Goal: Task Accomplishment & Management: Complete application form

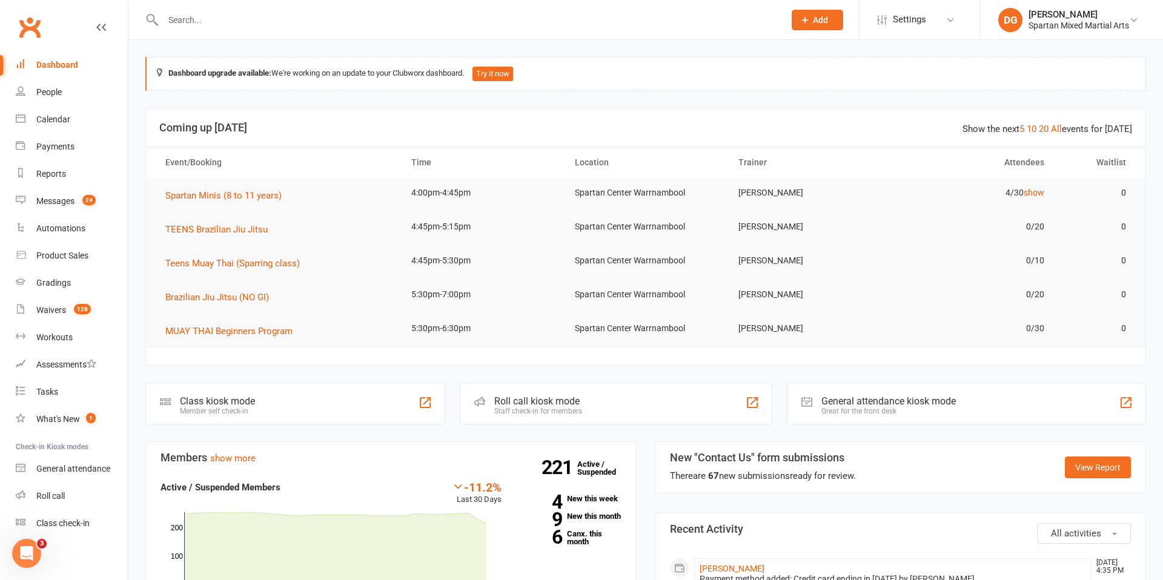
click at [826, 22] on span "Add" at bounding box center [820, 20] width 15 height 10
click at [814, 85] on link "Member" at bounding box center [805, 82] width 108 height 28
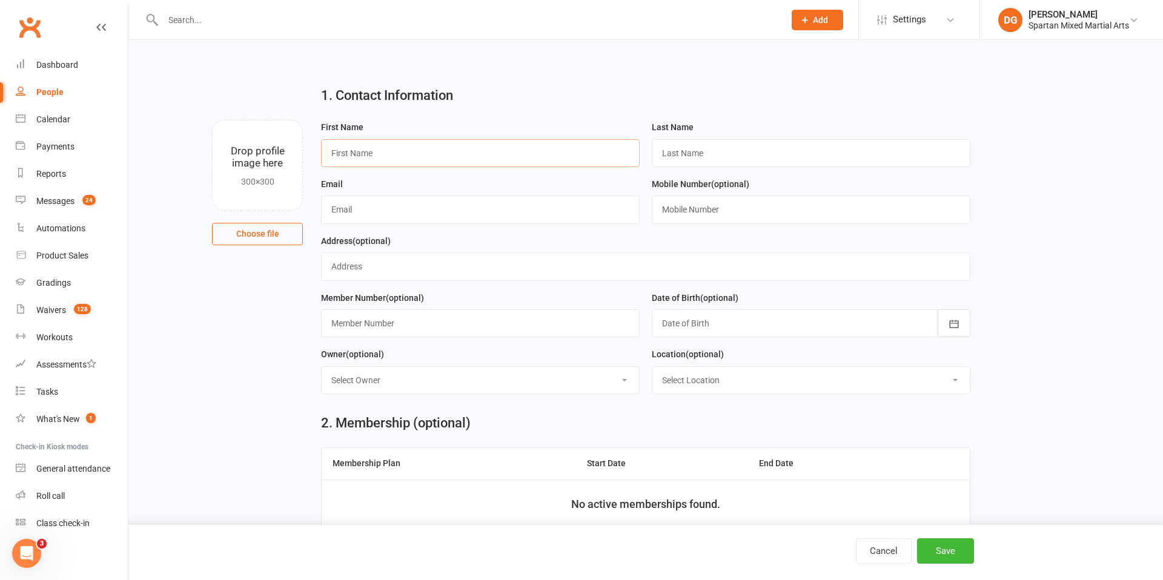
click at [486, 154] on input "text" at bounding box center [480, 153] width 319 height 28
click at [709, 156] on input "text" at bounding box center [811, 153] width 319 height 28
drag, startPoint x: 565, startPoint y: 205, endPoint x: 574, endPoint y: 208, distance: 9.0
click at [565, 205] on input "text" at bounding box center [480, 210] width 319 height 28
click at [699, 212] on input "text" at bounding box center [811, 210] width 319 height 28
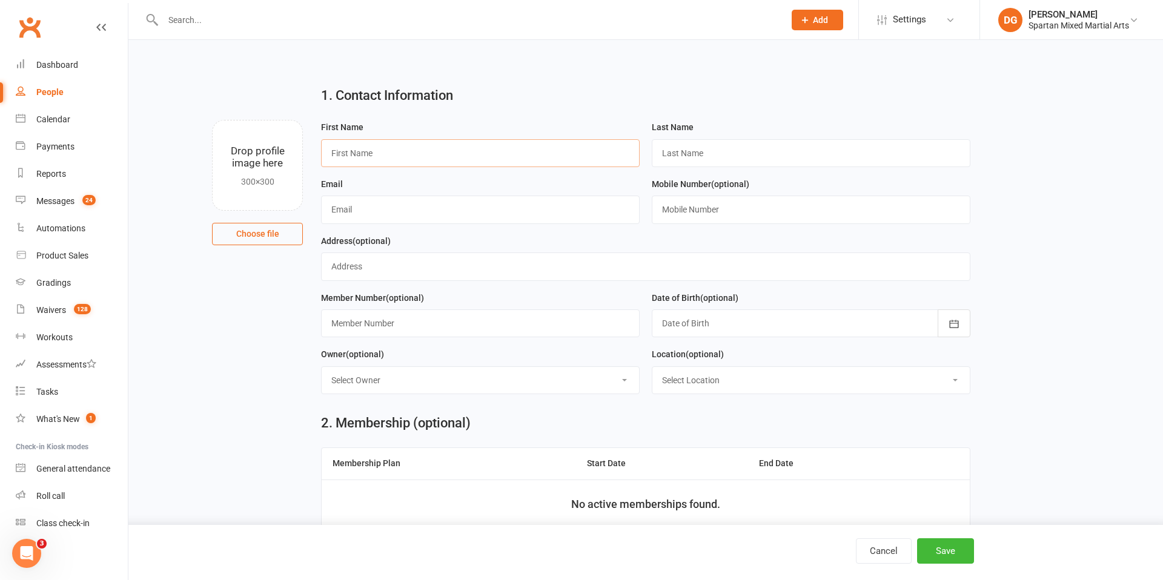
click at [433, 156] on input "text" at bounding box center [480, 153] width 319 height 28
click at [350, 152] on input "Savaanh" at bounding box center [480, 153] width 319 height 28
click at [357, 157] on input "Savanh" at bounding box center [480, 153] width 319 height 28
click at [354, 157] on input "Savanh" at bounding box center [480, 153] width 319 height 28
type input "Savannh"
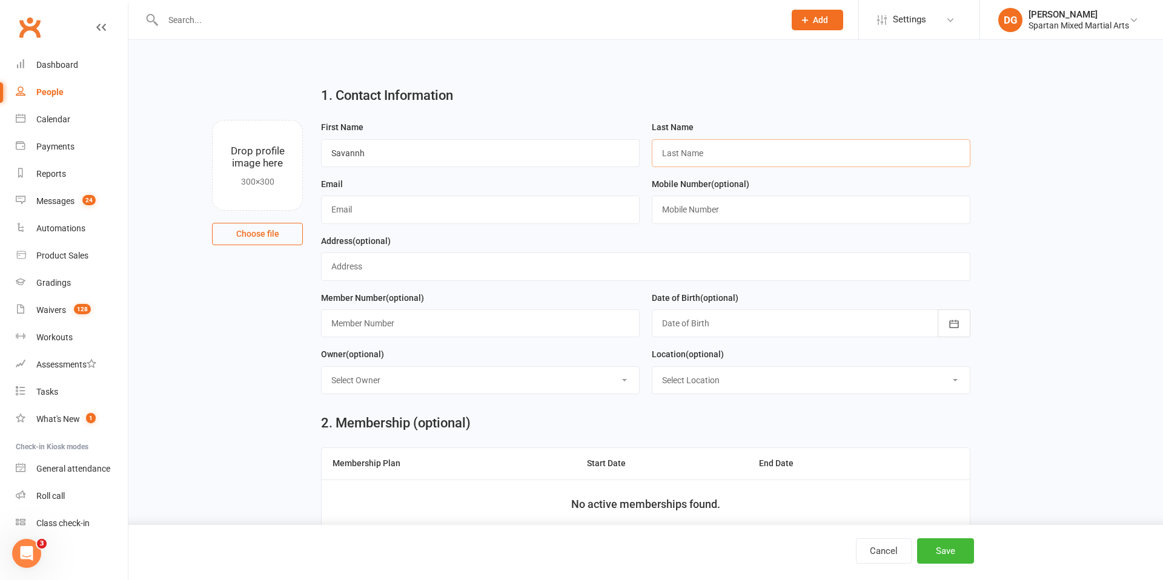
click at [699, 153] on input "text" at bounding box center [811, 153] width 319 height 28
type input "Stokie"
click at [525, 211] on input "text" at bounding box center [480, 210] width 319 height 28
type input "[EMAIL_ADDRESS][DOMAIN_NAME]"
click at [864, 213] on input "text" at bounding box center [811, 210] width 319 height 28
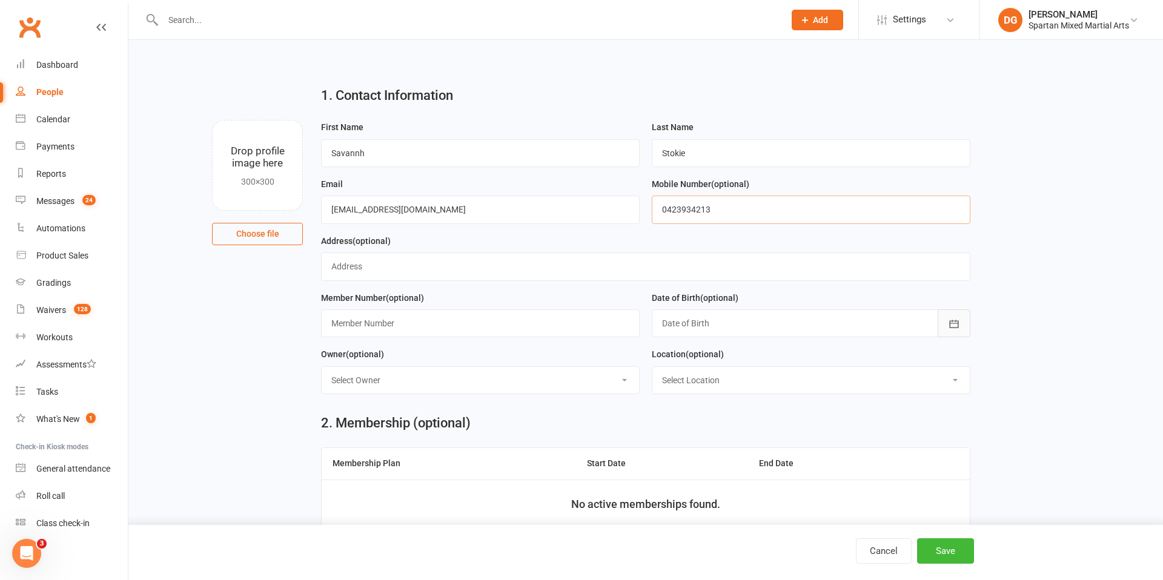
type input "0423934213"
click at [951, 325] on icon "button" at bounding box center [954, 324] width 12 height 12
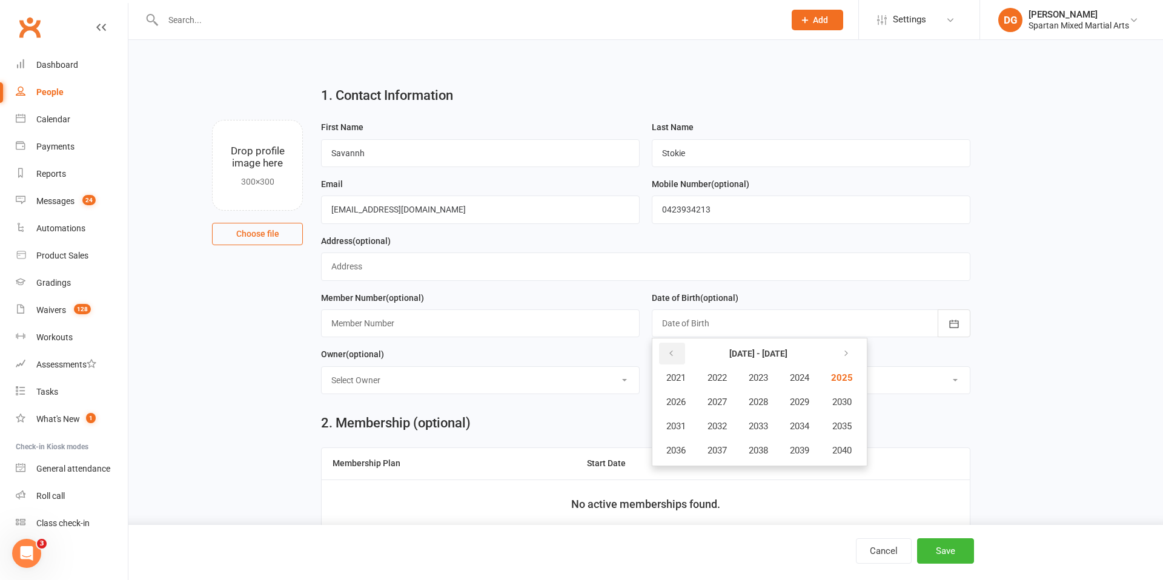
click at [677, 355] on button "button" at bounding box center [672, 354] width 26 height 22
click at [729, 446] on button "2017" at bounding box center [717, 450] width 40 height 23
click at [802, 375] on span "March" at bounding box center [805, 378] width 25 height 11
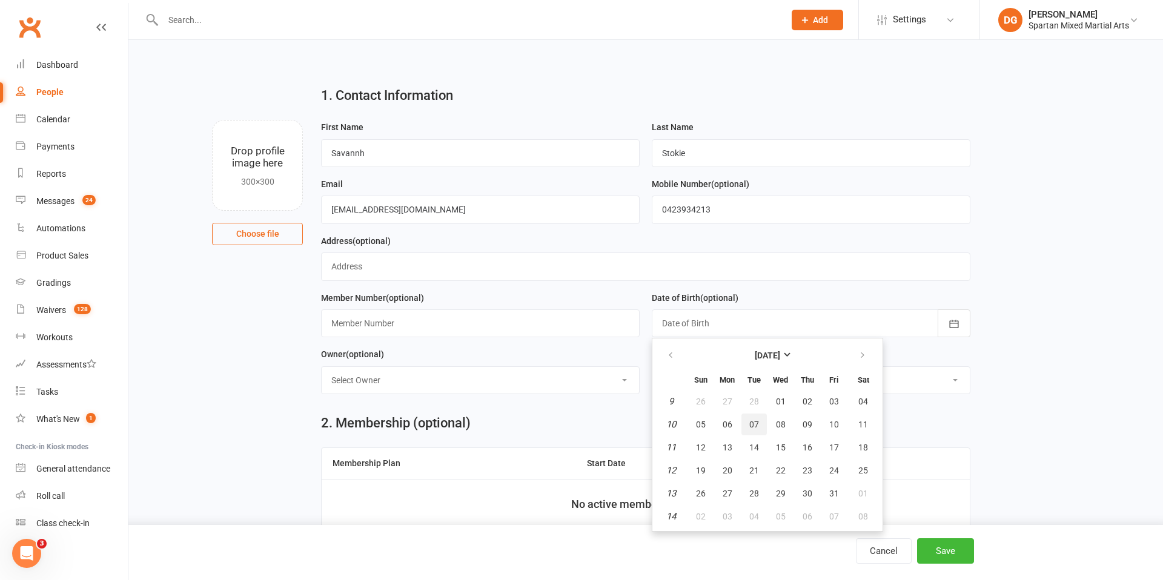
click at [755, 425] on span "07" at bounding box center [754, 425] width 10 height 10
type input "[DATE]"
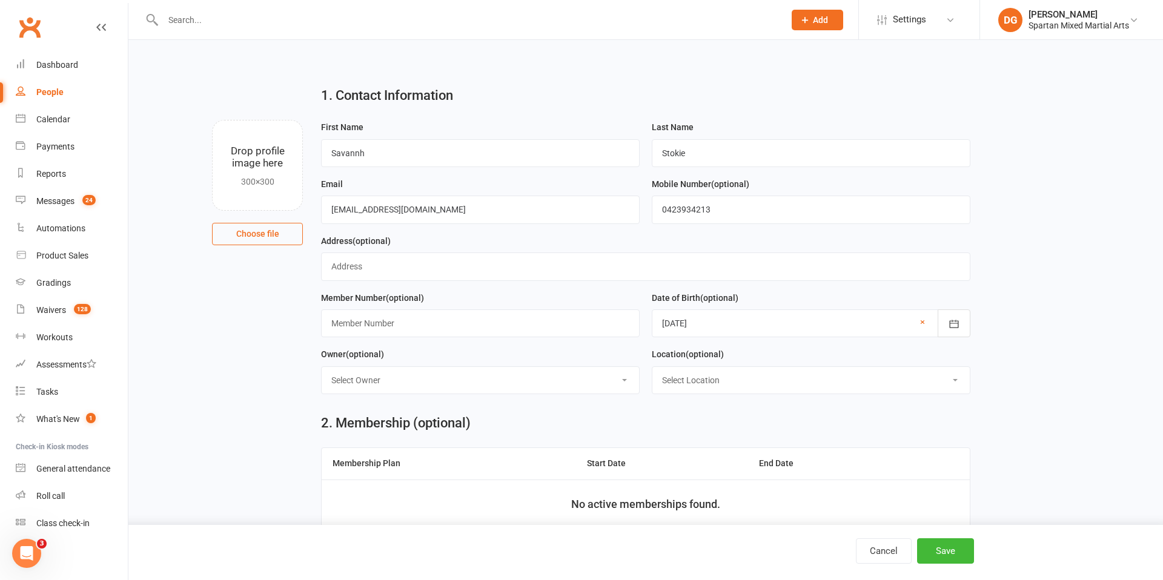
click at [565, 383] on select "Select Owner [PERSON_NAME] [PERSON_NAME] [PERSON_NAME]" at bounding box center [480, 380] width 317 height 27
select select "0"
click at [322, 367] on select "Select Owner [PERSON_NAME] [PERSON_NAME] [PERSON_NAME]" at bounding box center [480, 380] width 317 height 27
click at [841, 389] on select "Select Location [GEOGRAPHIC_DATA] [GEOGRAPHIC_DATA] Warrnambool Strength & Cond…" at bounding box center [810, 380] width 317 height 27
select select "1"
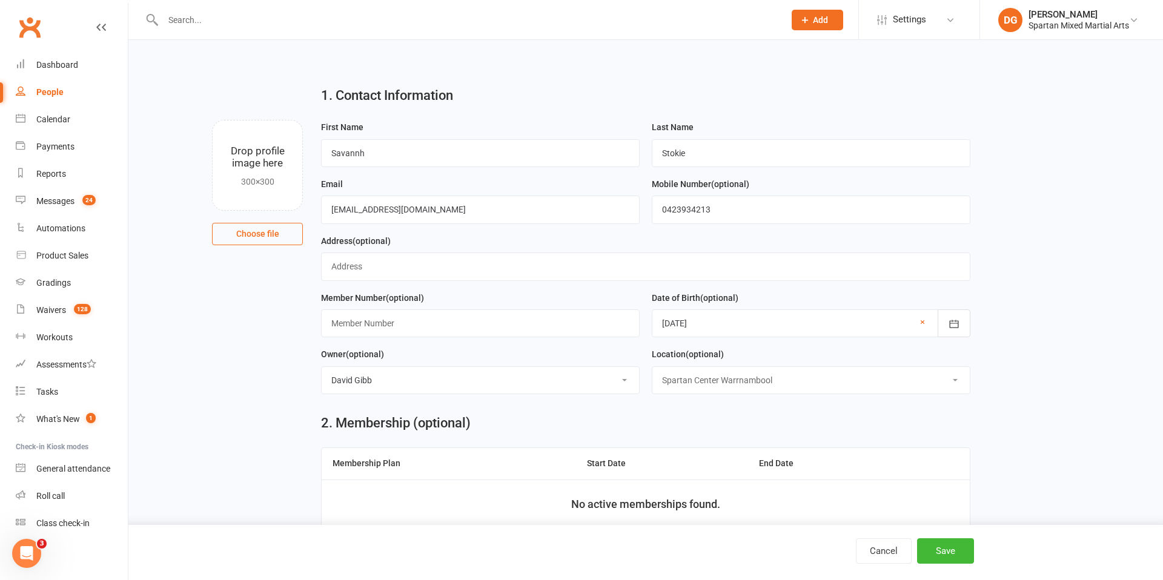
click at [652, 367] on select "Select Location [GEOGRAPHIC_DATA] [GEOGRAPHIC_DATA] Warrnambool Strength & Cond…" at bounding box center [810, 380] width 317 height 27
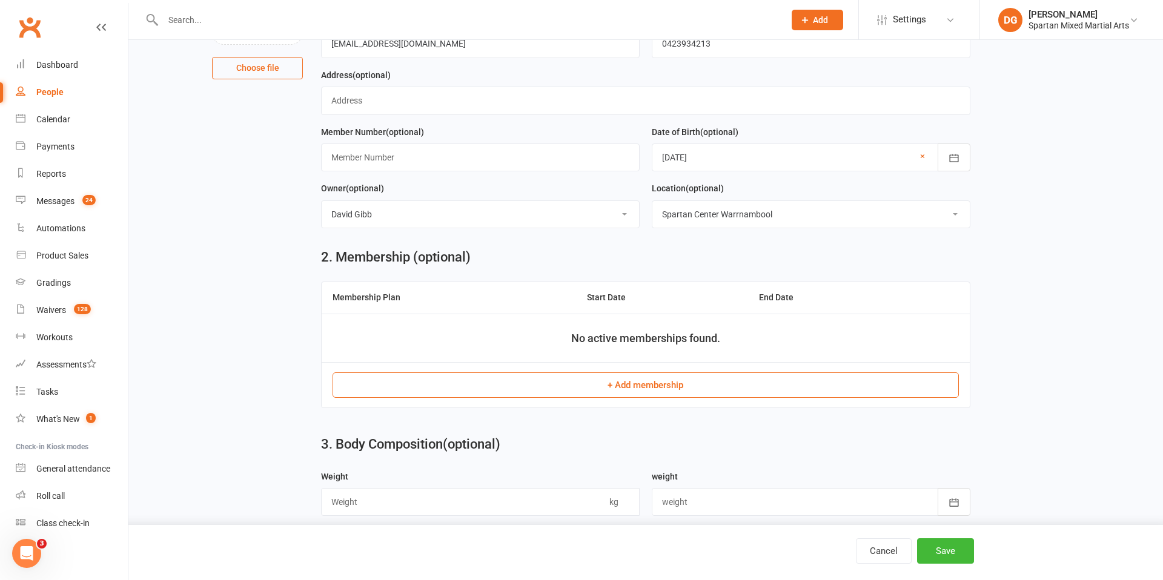
scroll to position [170, 0]
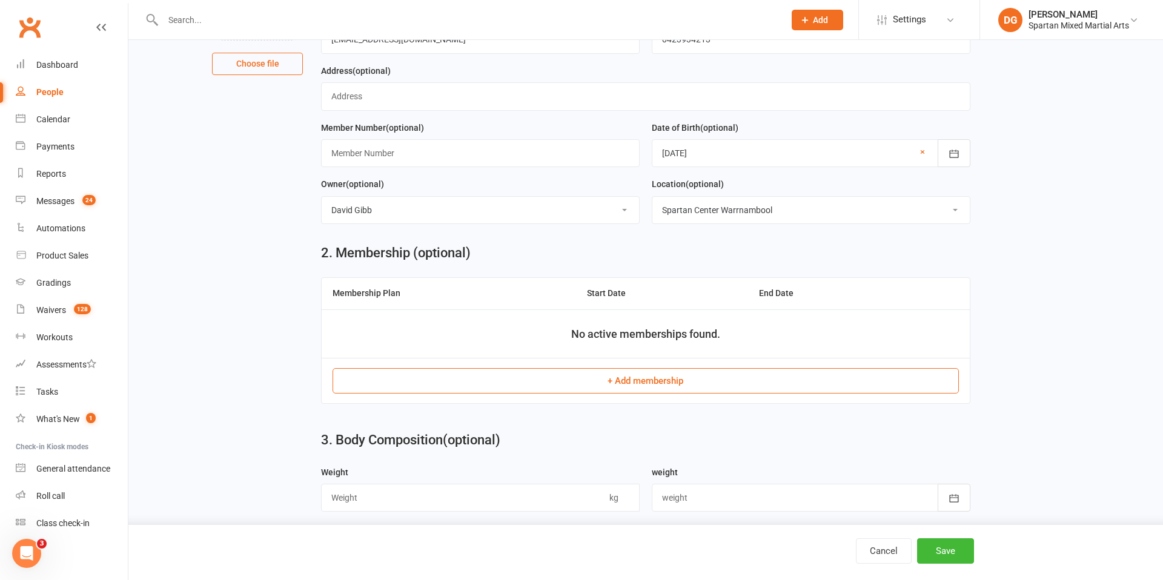
click at [663, 379] on button "+ Add membership" at bounding box center [646, 380] width 626 height 25
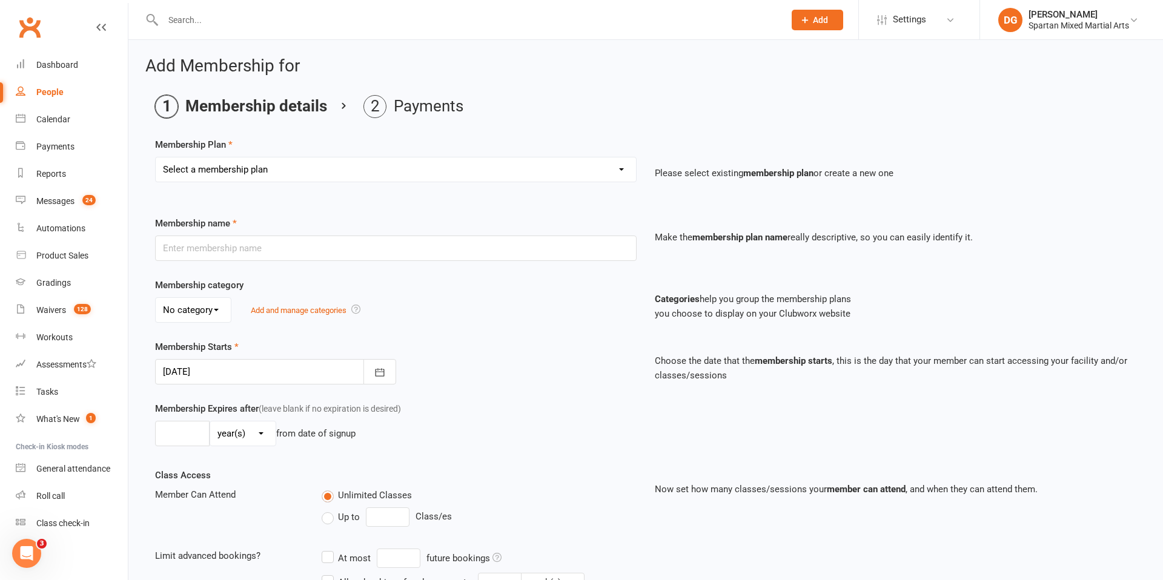
click at [471, 156] on div "Membership Plan Select a membership plan Create new Membership Plan life member…" at bounding box center [645, 169] width 981 height 62
click at [478, 173] on select "Select a membership plan Create new Membership Plan life member Adult membershi…" at bounding box center [396, 170] width 480 height 24
select select "21"
click at [156, 158] on select "Select a membership plan Create new Membership Plan life member Adult membershi…" at bounding box center [396, 170] width 480 height 24
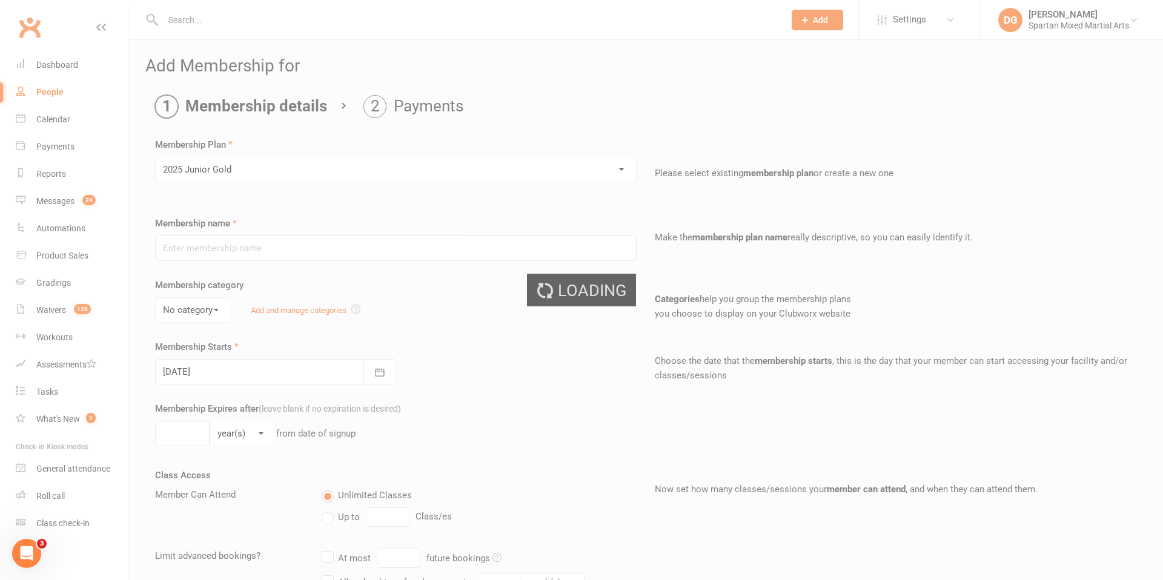
type input "2025 Junior Gold"
select select "3"
type input "0"
select select "2"
type input "2"
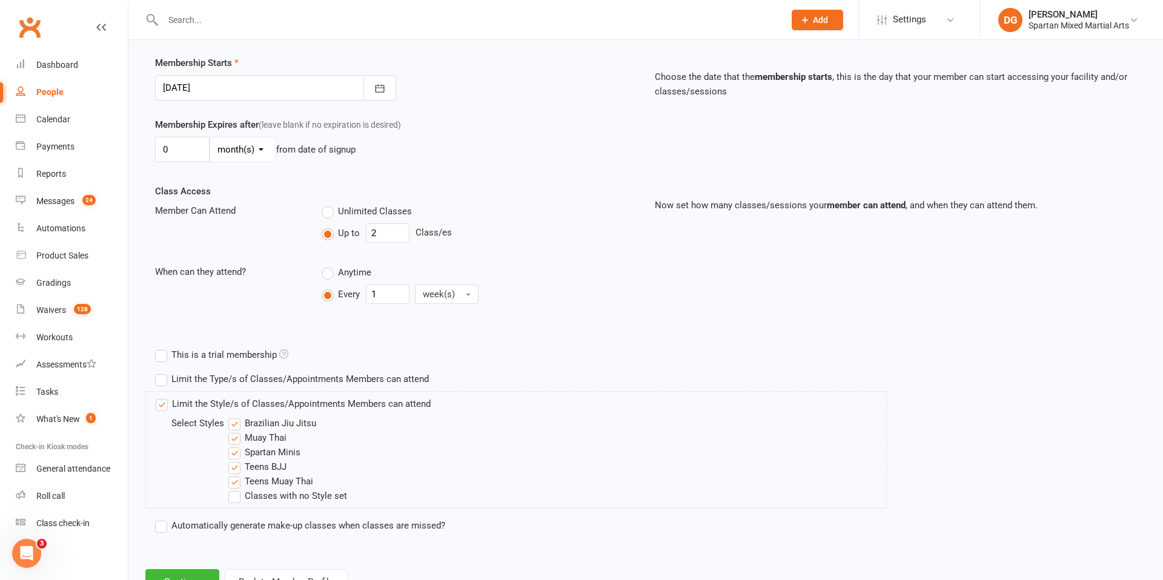
scroll to position [333, 0]
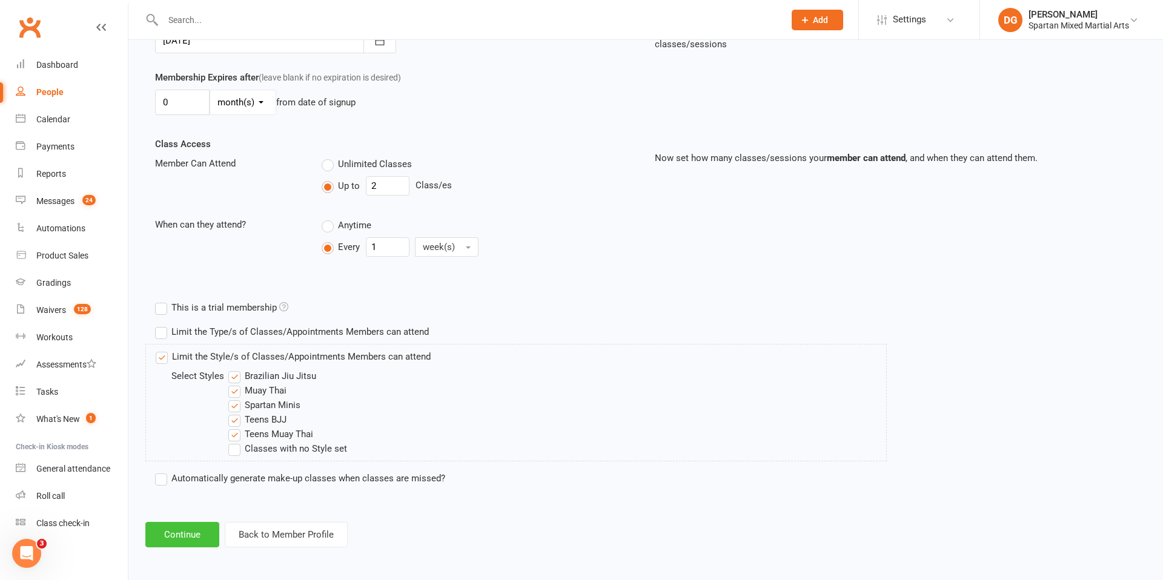
click at [182, 534] on button "Continue" at bounding box center [182, 534] width 74 height 25
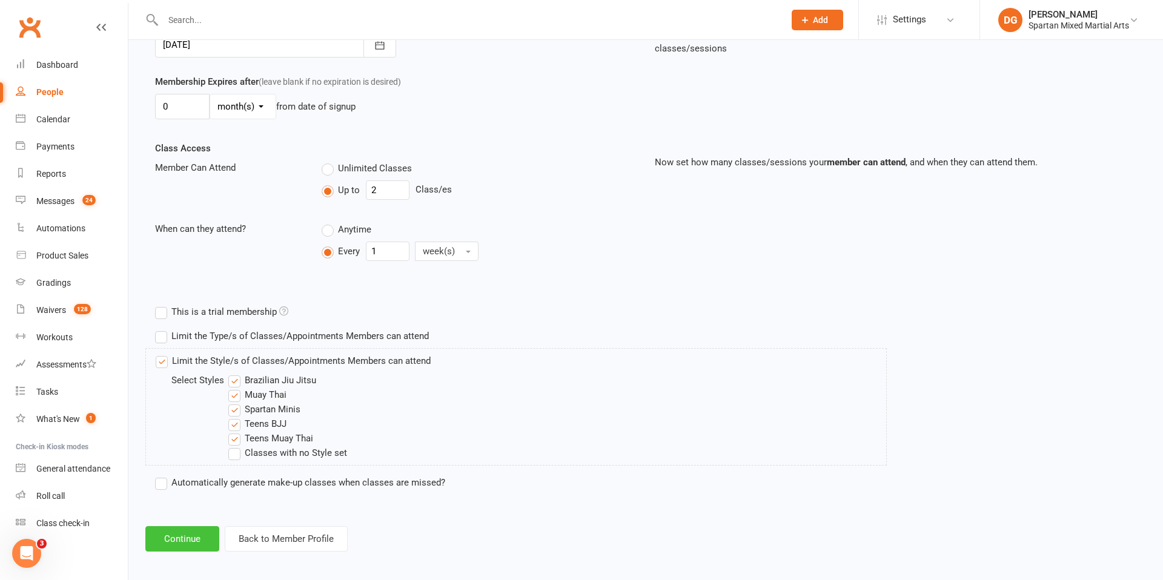
scroll to position [0, 0]
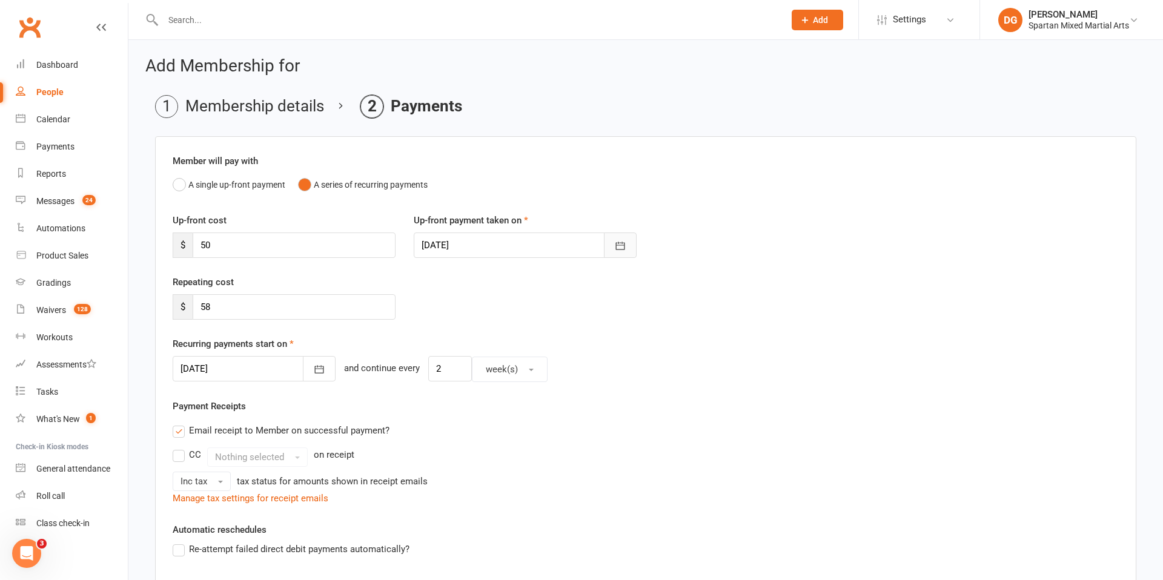
click at [622, 248] on icon "button" at bounding box center [620, 246] width 12 height 12
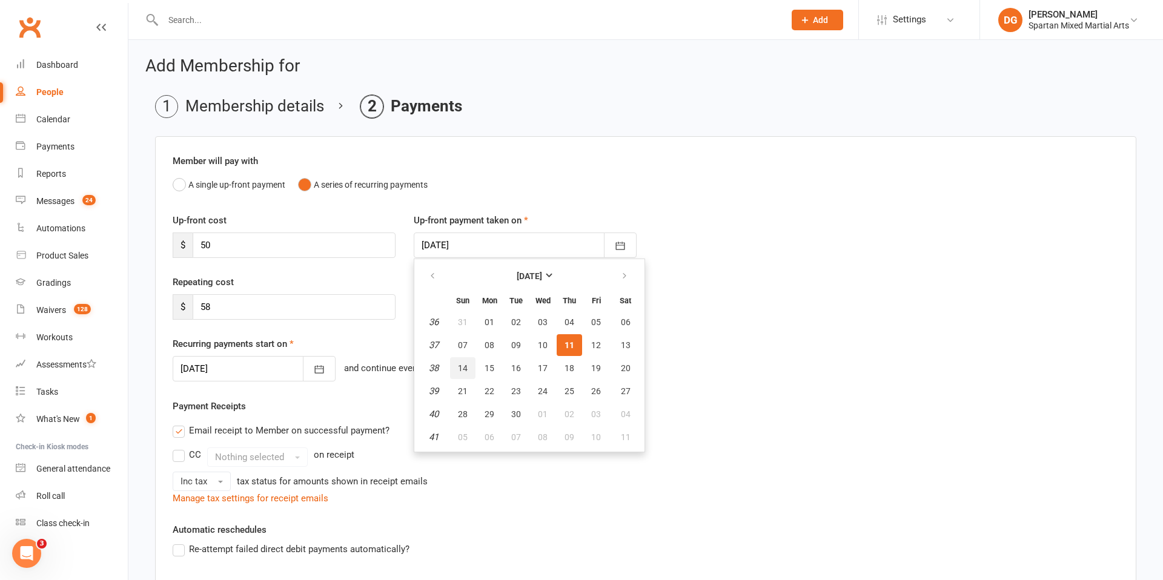
click at [464, 370] on span "14" at bounding box center [463, 368] width 10 height 10
type input "[DATE]"
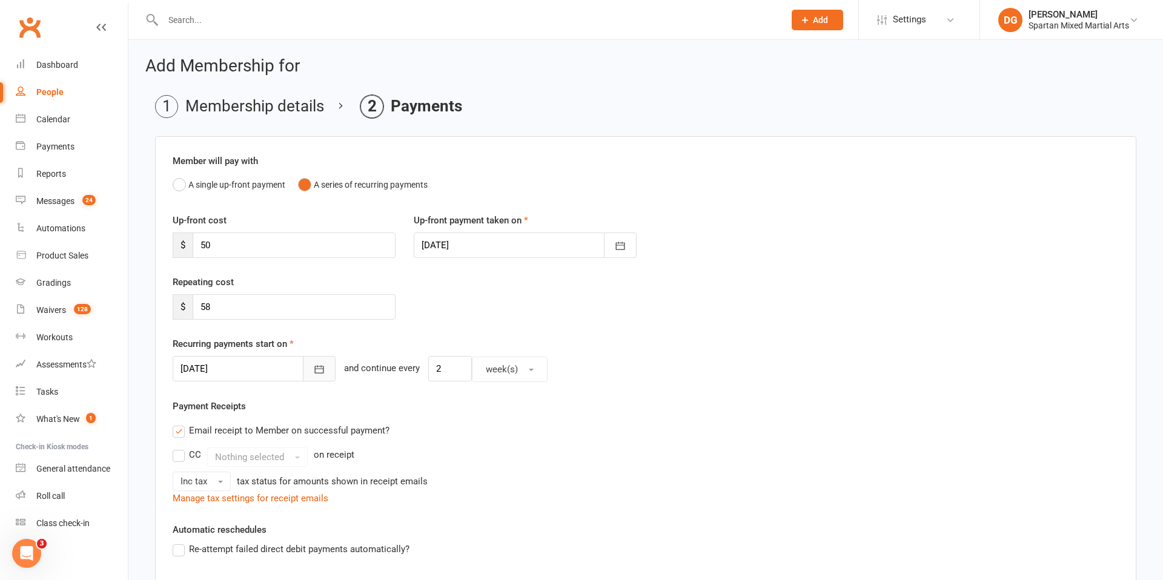
click at [313, 372] on icon "button" at bounding box center [319, 369] width 12 height 12
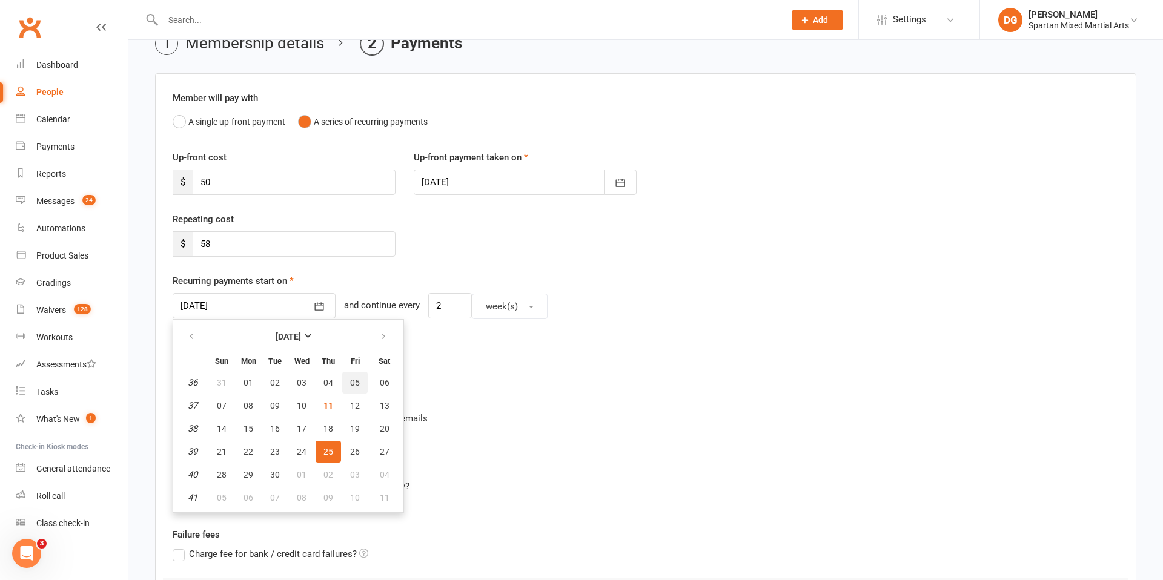
scroll to position [65, 0]
click at [223, 450] on span "21" at bounding box center [222, 450] width 10 height 10
type input "[DATE]"
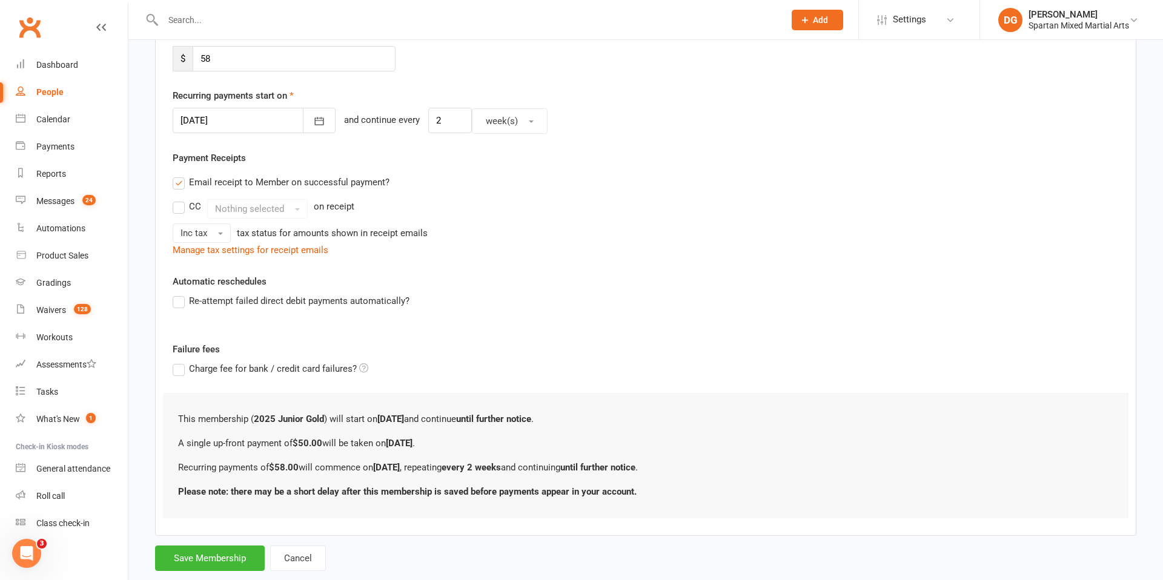
scroll to position [276, 0]
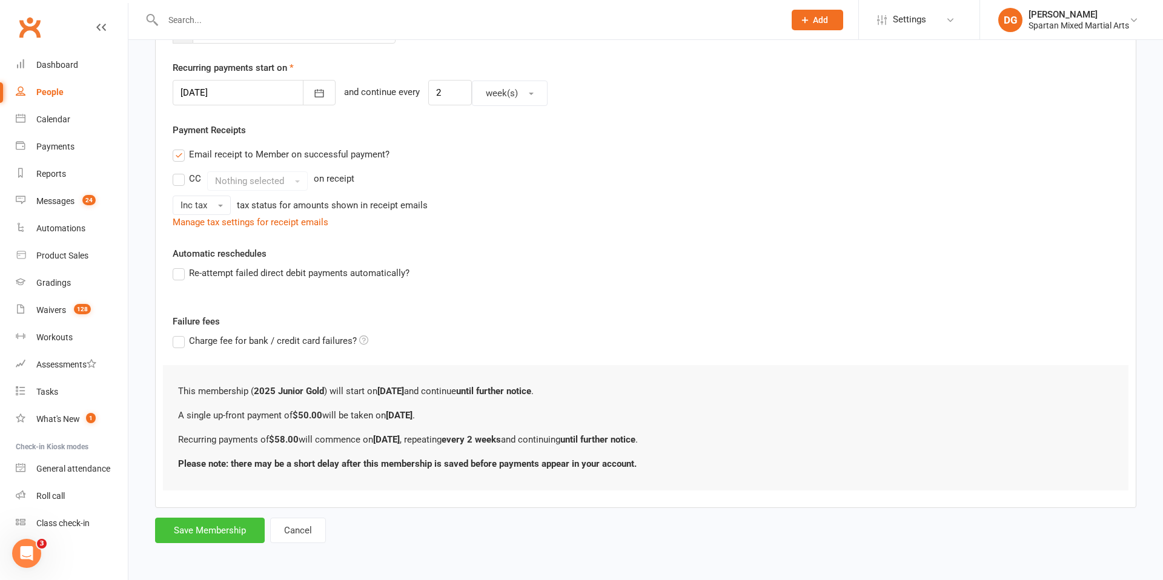
click at [221, 529] on button "Save Membership" at bounding box center [210, 530] width 110 height 25
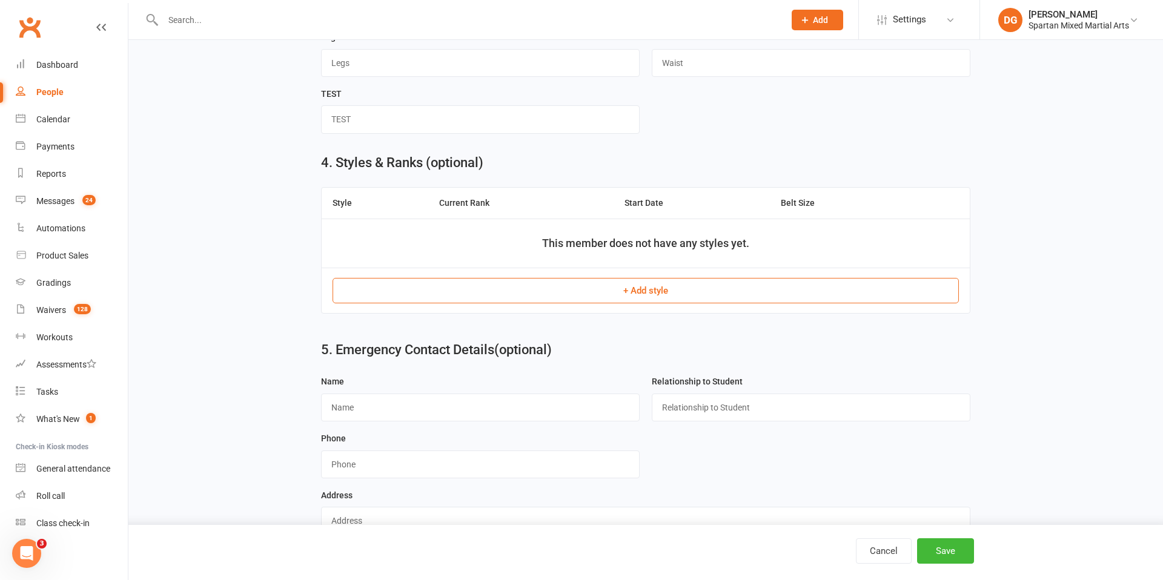
scroll to position [801, 0]
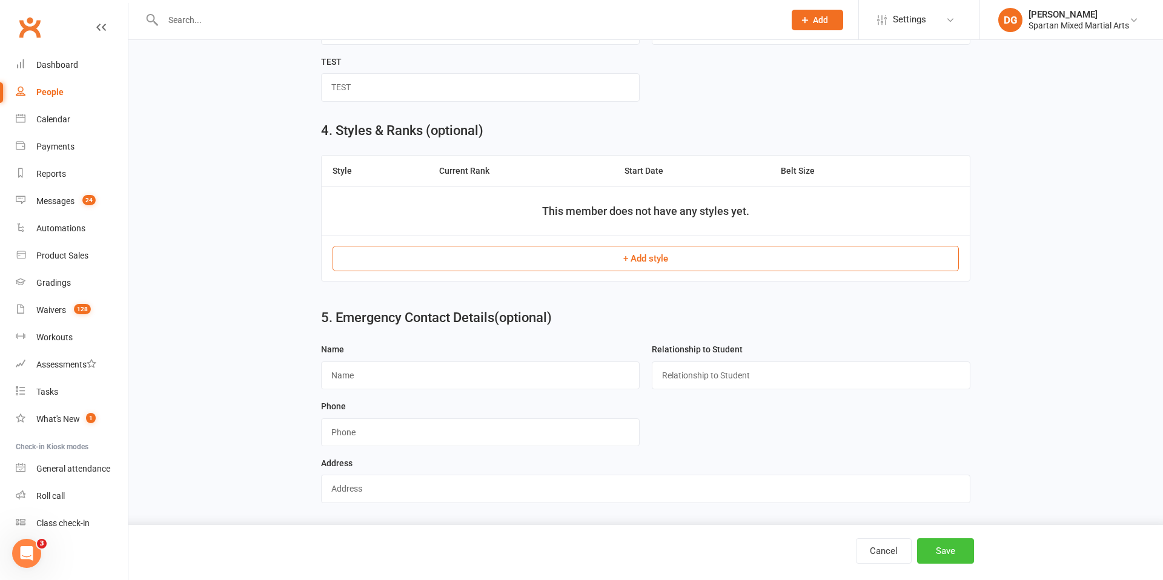
click at [948, 552] on button "Save" at bounding box center [945, 551] width 57 height 25
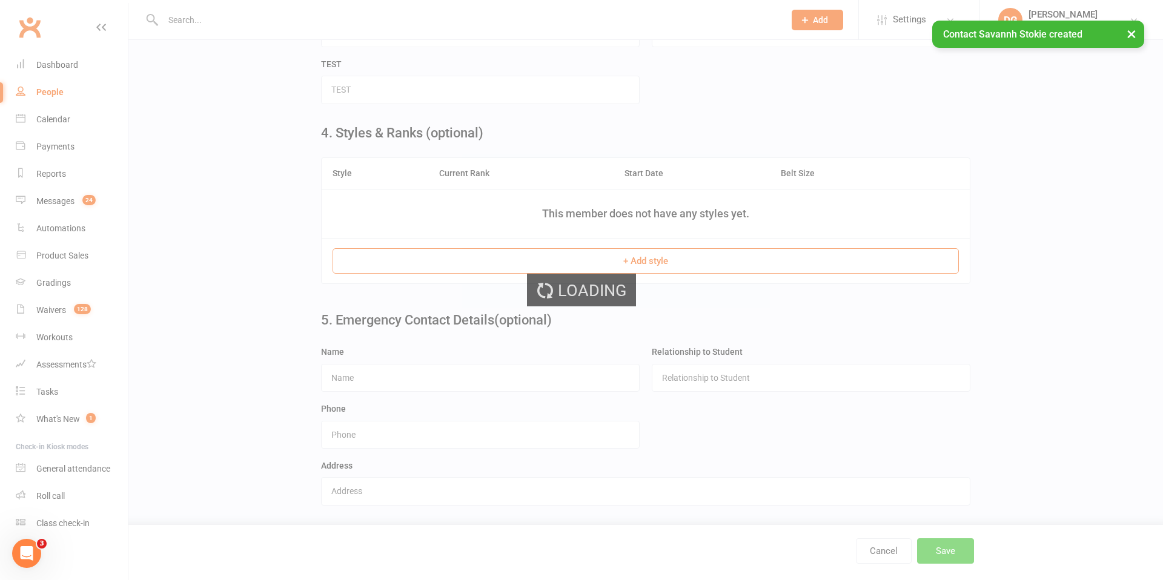
scroll to position [0, 0]
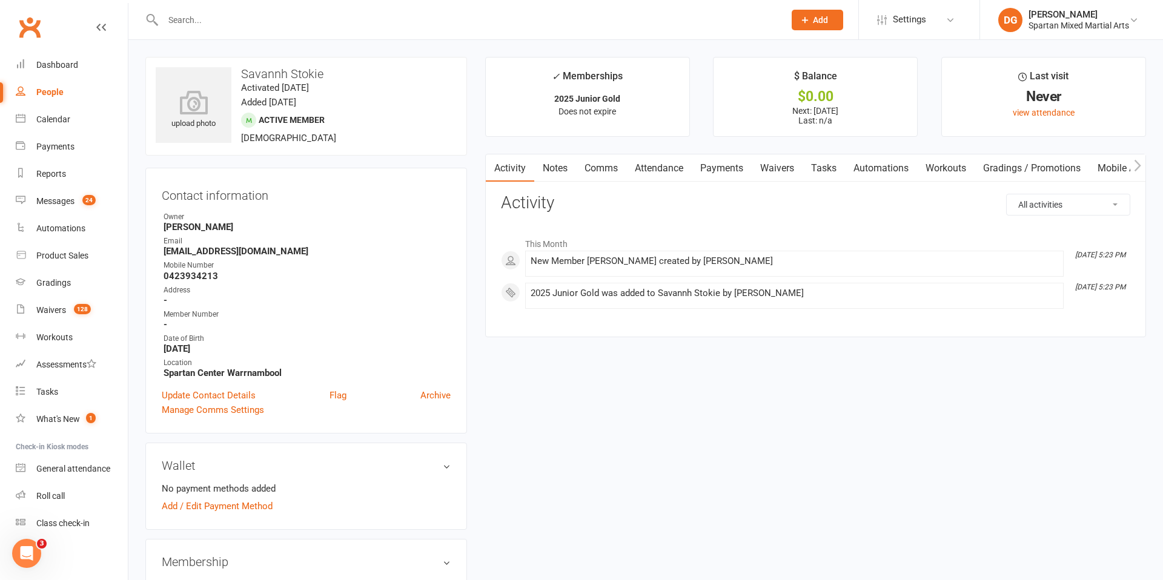
click at [783, 171] on link "Waivers" at bounding box center [777, 168] width 51 height 28
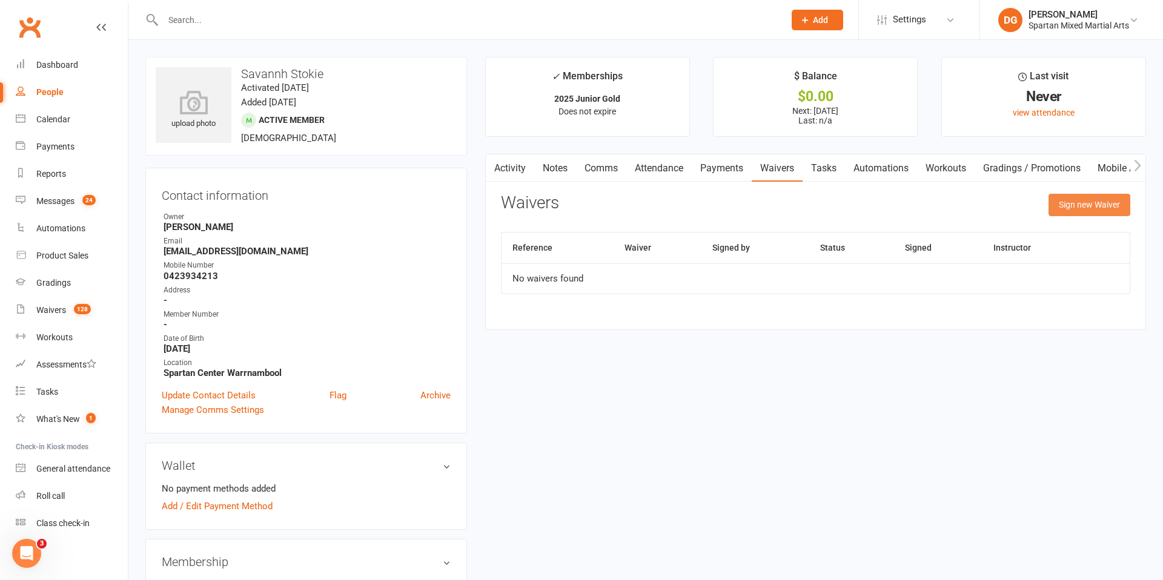
click at [1080, 209] on button "Sign new Waiver" at bounding box center [1090, 205] width 82 height 22
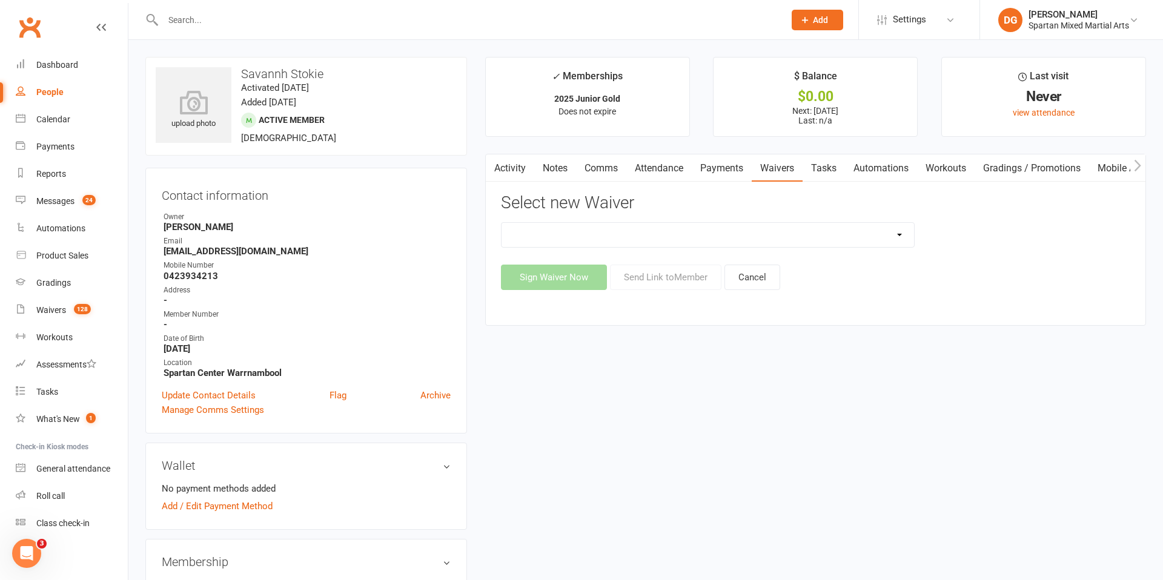
click at [849, 239] on select "New Student Sign Up" at bounding box center [708, 235] width 413 height 24
select select "58"
click at [502, 223] on select "New Student Sign Up" at bounding box center [708, 235] width 413 height 24
click at [674, 282] on button "Send Link to Member" at bounding box center [665, 277] width 111 height 25
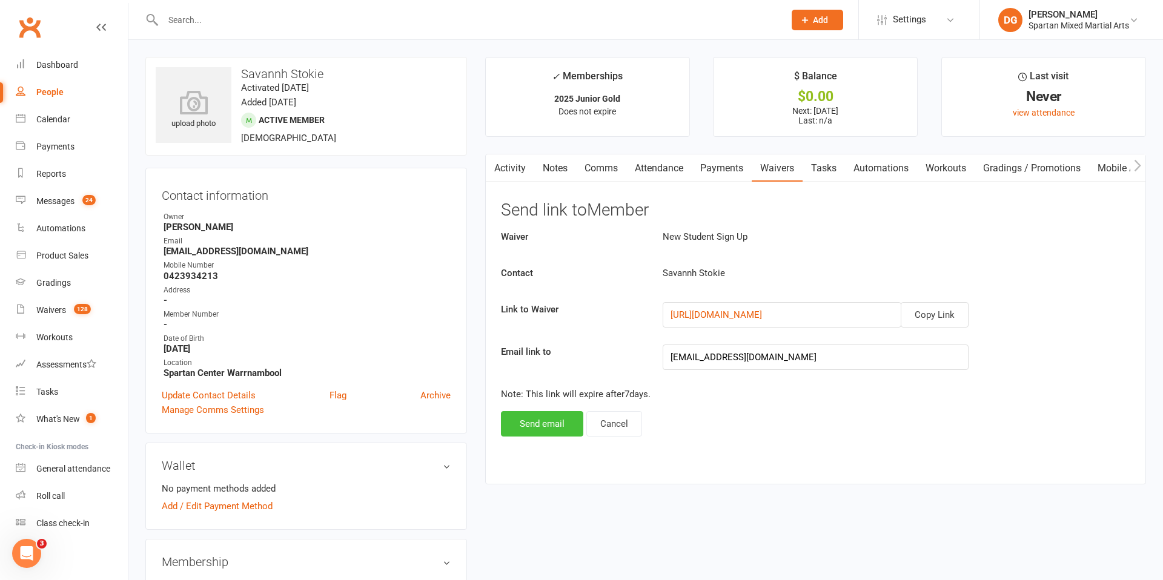
click at [544, 429] on button "Send email" at bounding box center [542, 423] width 82 height 25
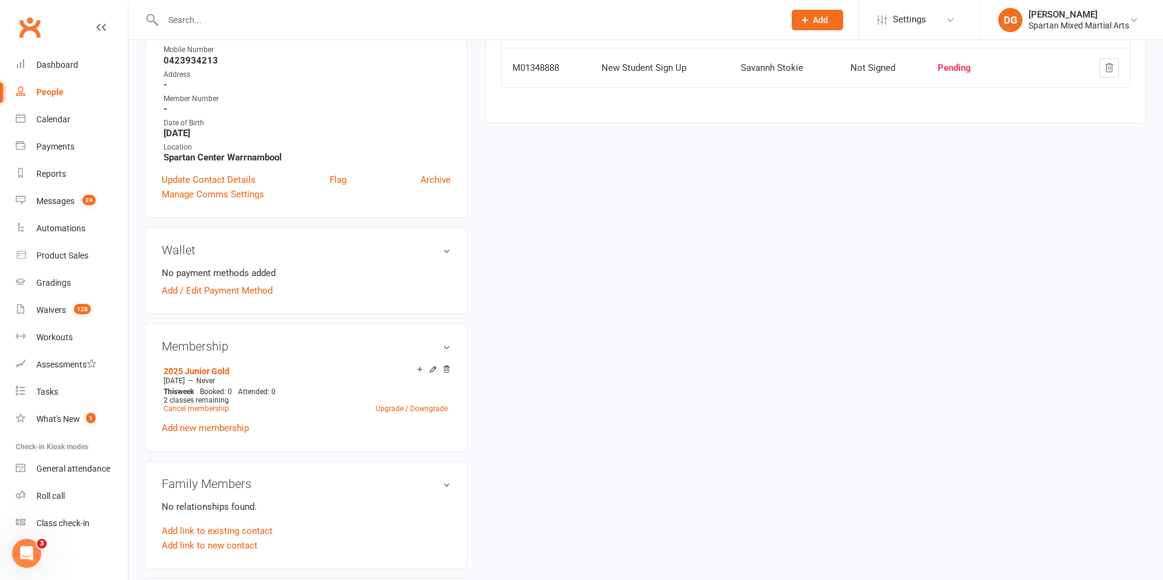
scroll to position [220, 0]
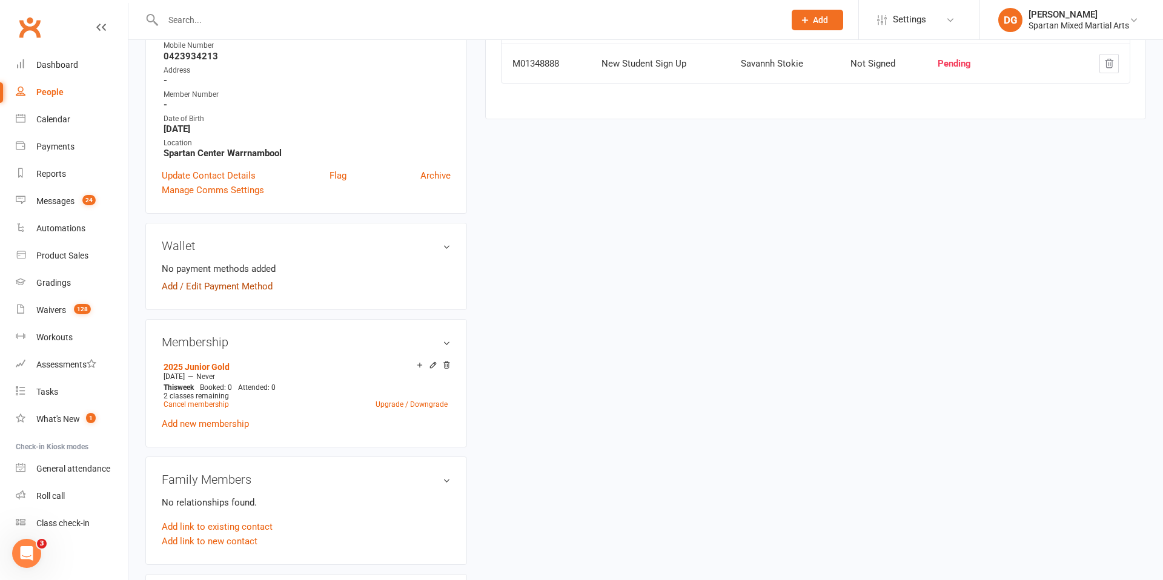
click at [223, 288] on link "Add / Edit Payment Method" at bounding box center [217, 286] width 111 height 15
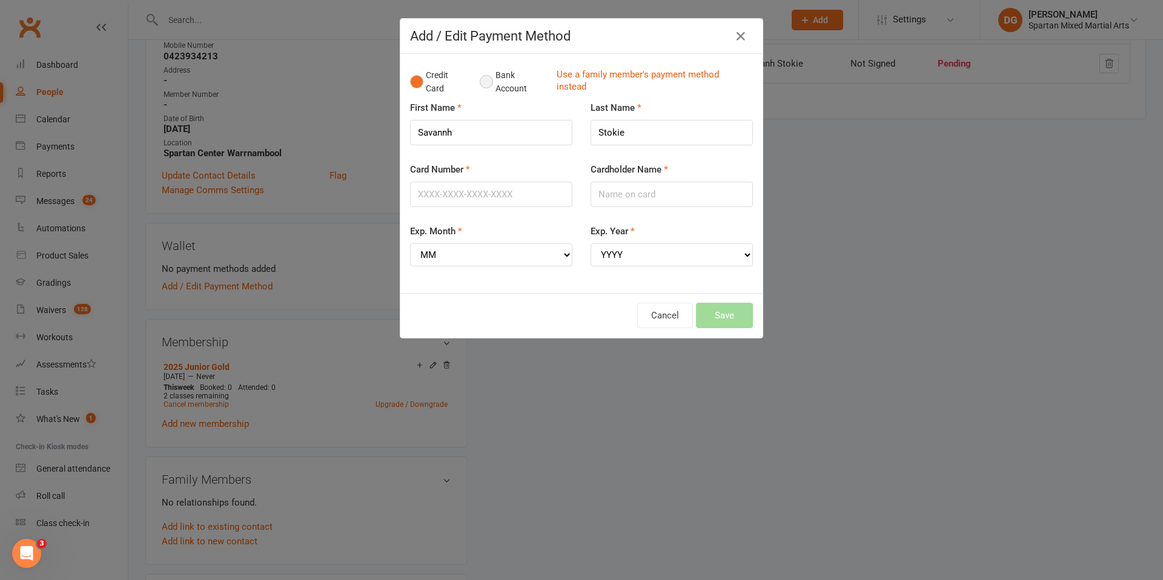
click at [489, 81] on button "Bank Account" at bounding box center [513, 82] width 67 height 37
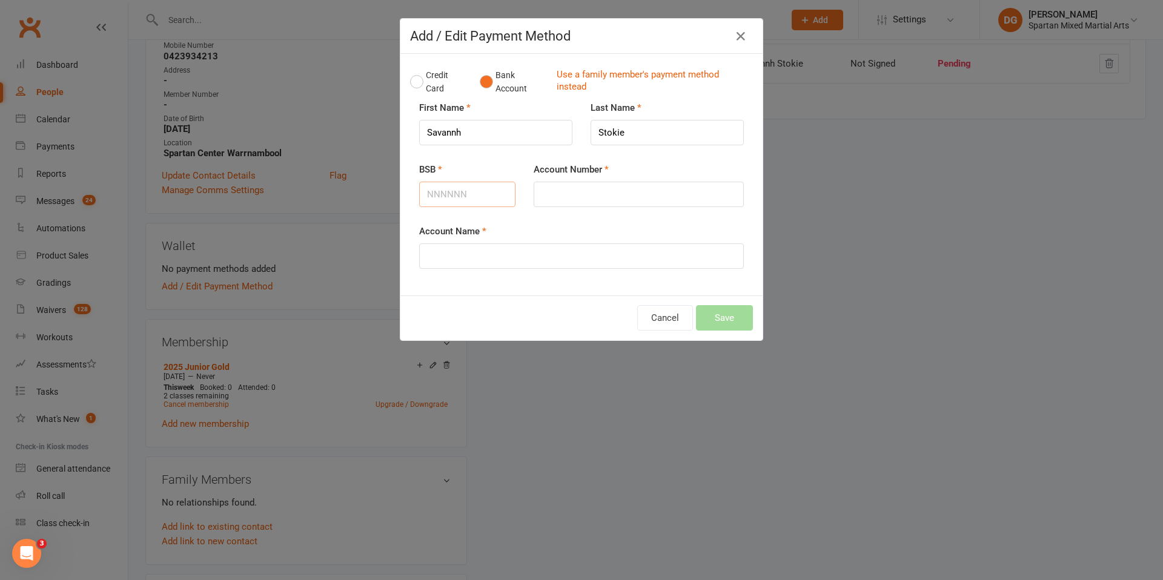
click at [467, 194] on input "BSB" at bounding box center [467, 194] width 96 height 25
type input "633000"
click at [607, 195] on input "Account Number" at bounding box center [639, 194] width 210 height 25
type input "153270772"
click at [549, 260] on input "Account Name" at bounding box center [581, 256] width 325 height 25
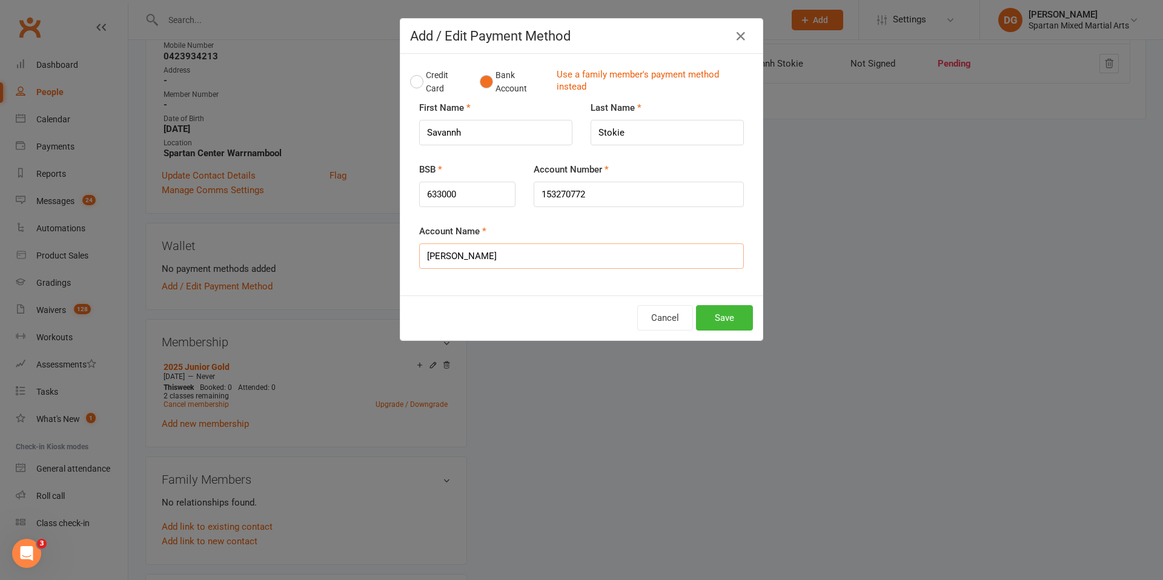
click at [445, 257] on input "[PERSON_NAME]" at bounding box center [581, 256] width 325 height 25
type input "[PERSON_NAME]"
click at [723, 311] on button "Save" at bounding box center [724, 317] width 57 height 25
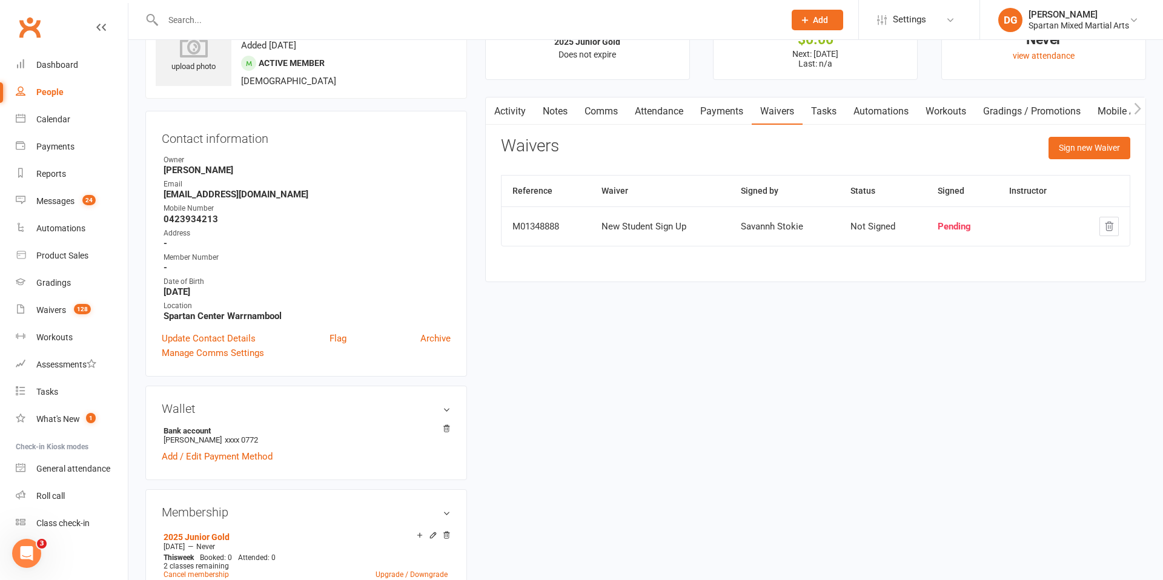
scroll to position [0, 0]
